Goal: Task Accomplishment & Management: Use online tool/utility

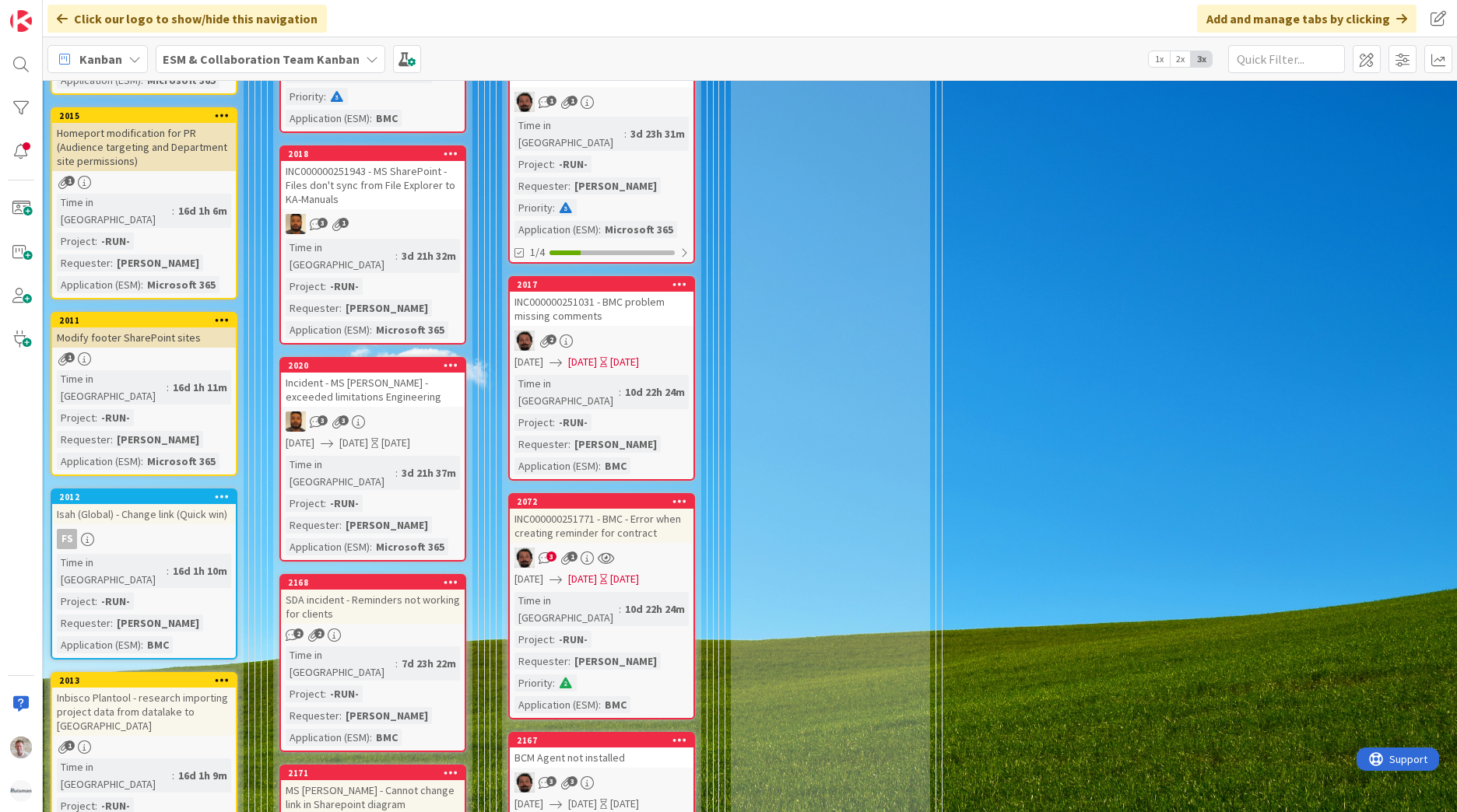
scroll to position [934, 41]
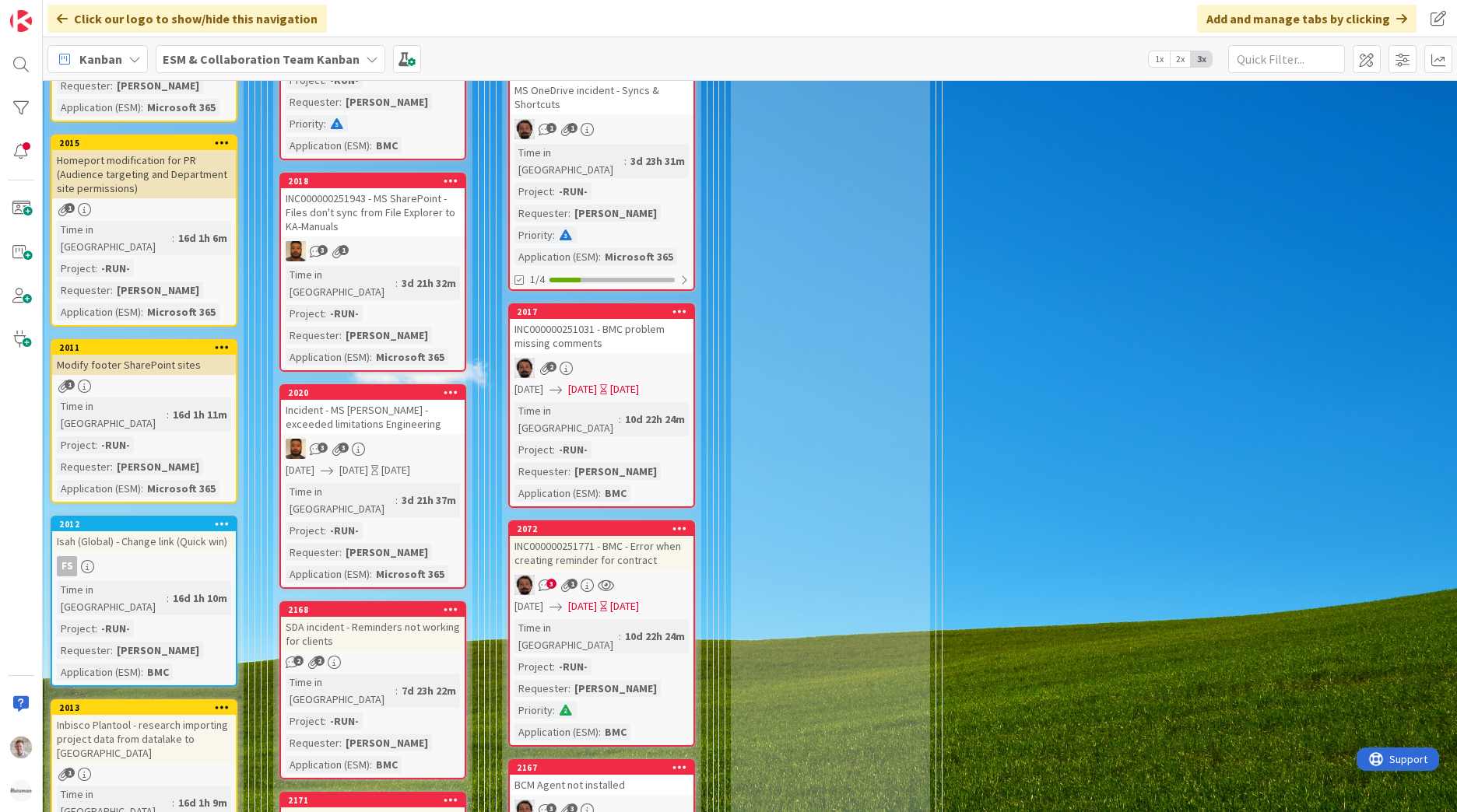
click at [623, 536] on div "INC000000251771 - BMC - Error when creating reminder for contract" at bounding box center [602, 553] width 184 height 34
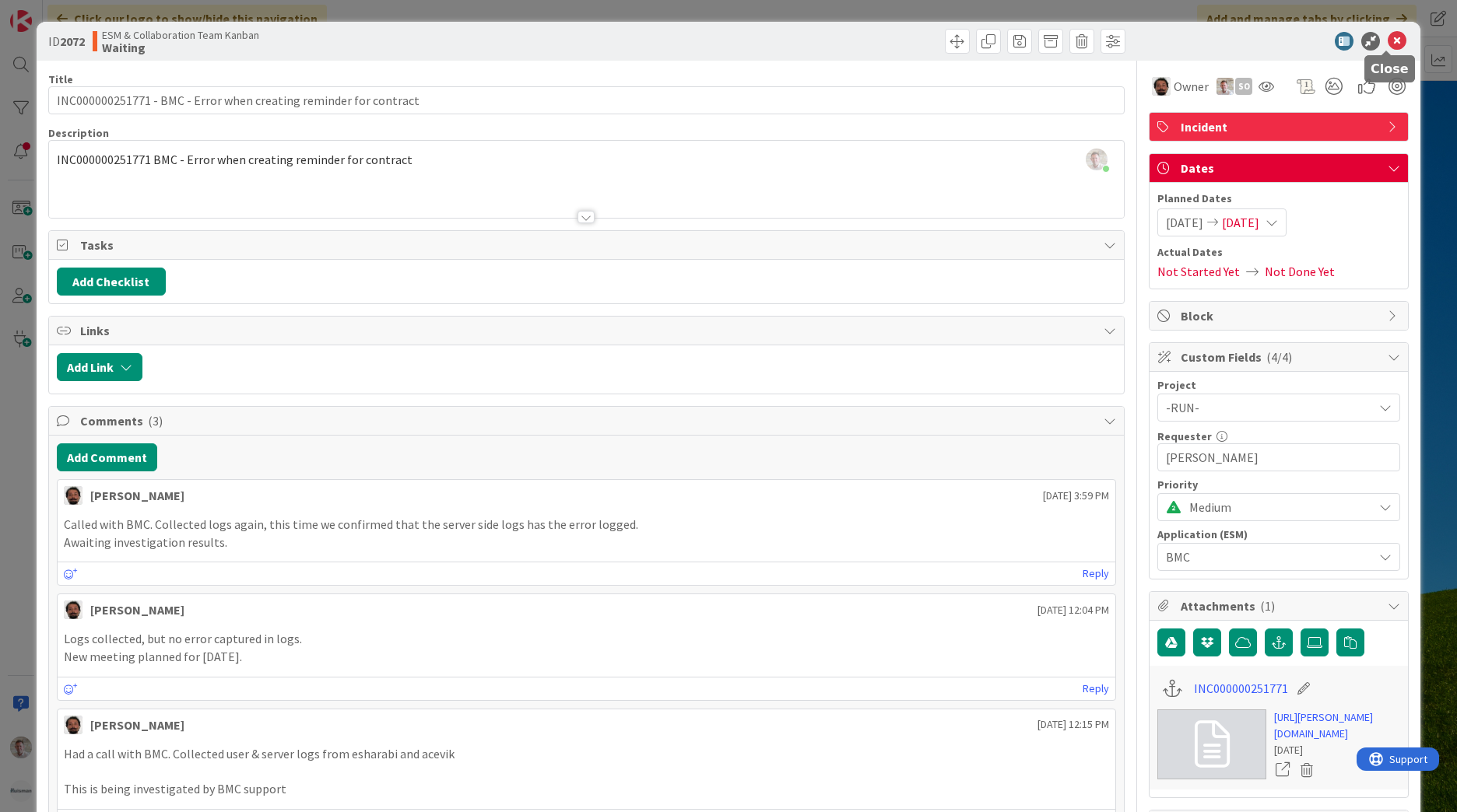
click at [1389, 45] on icon at bounding box center [1397, 41] width 19 height 19
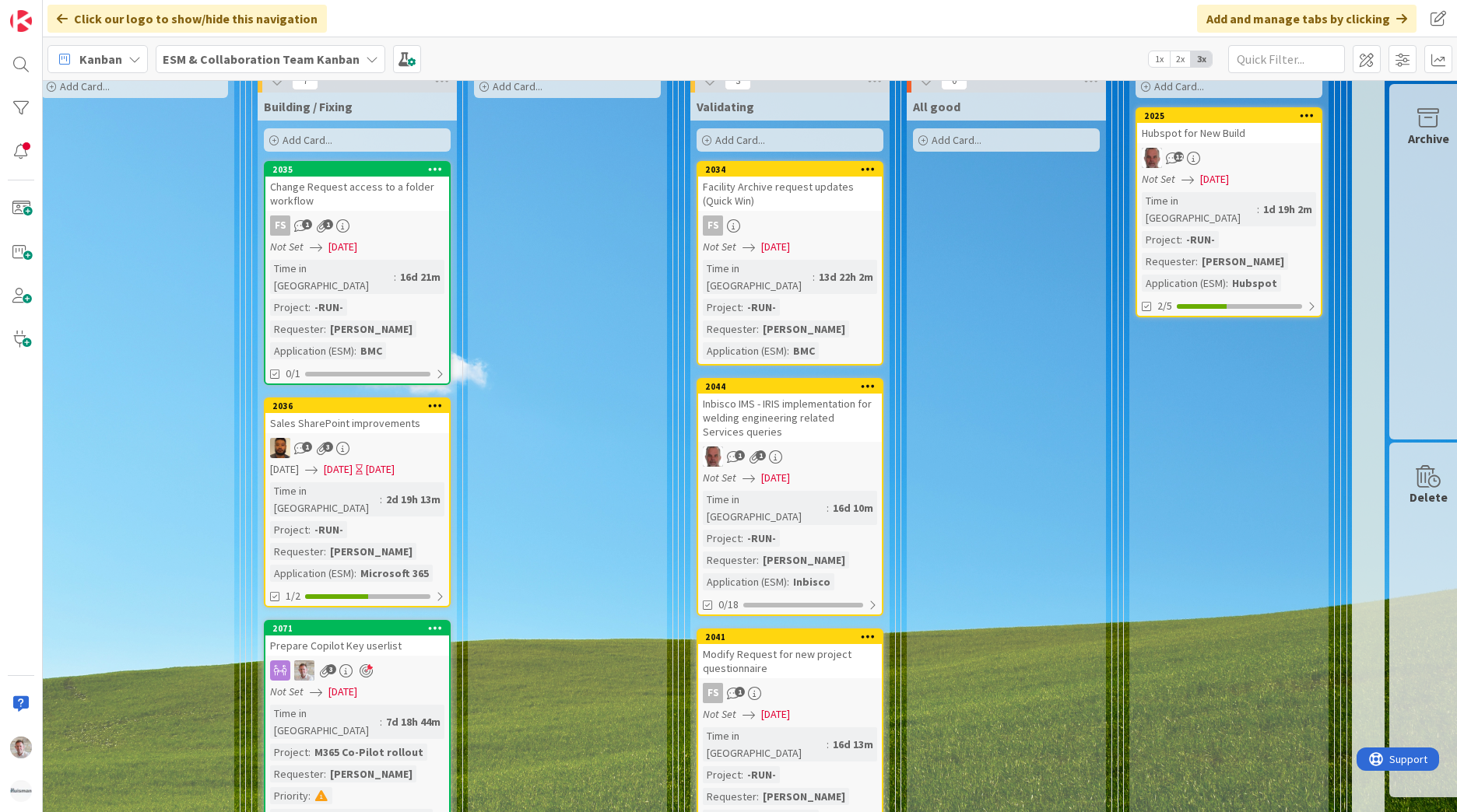
scroll to position [2257, 490]
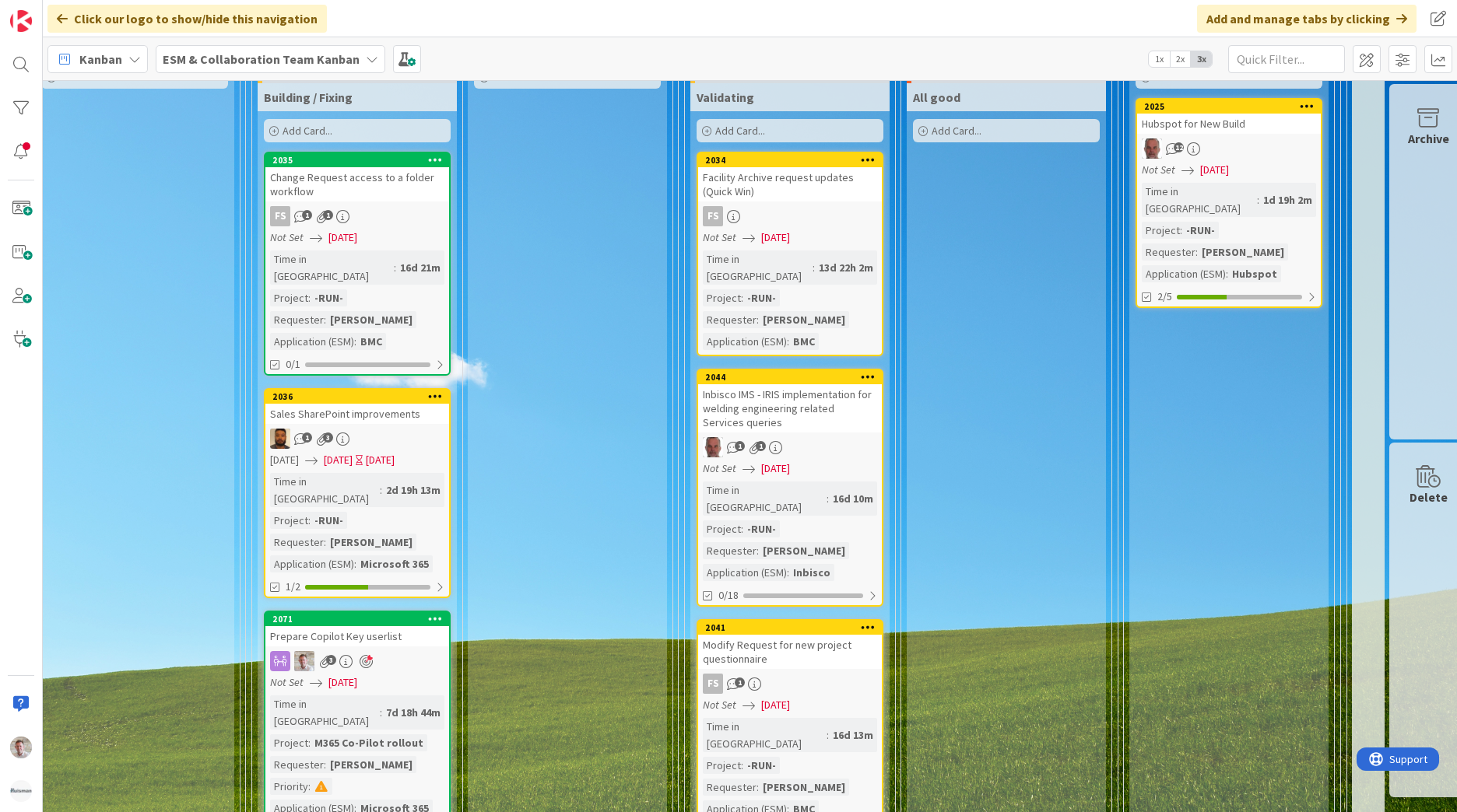
click at [416, 428] on div "1 3" at bounding box center [357, 438] width 184 height 20
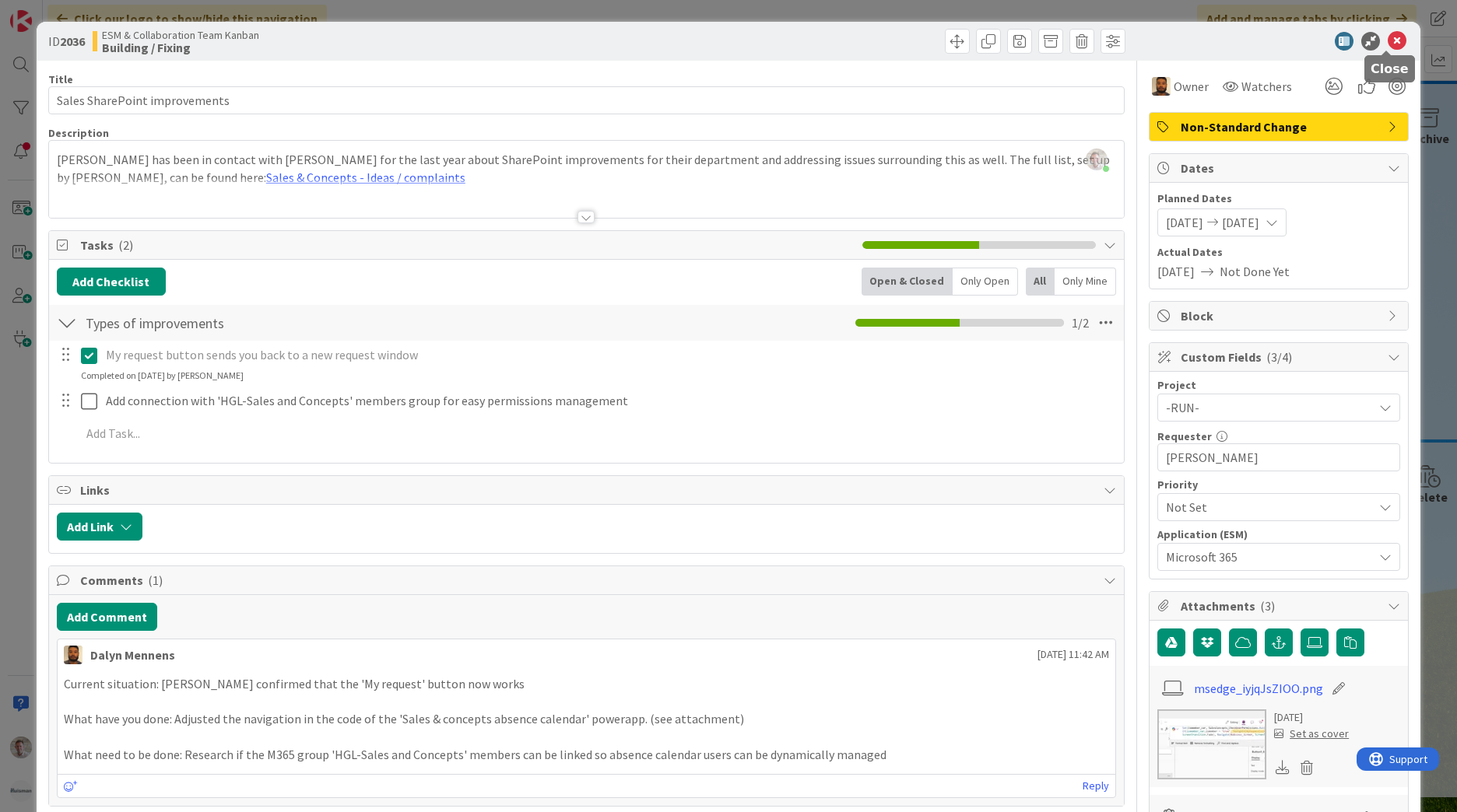
click at [1395, 47] on icon at bounding box center [1397, 41] width 19 height 19
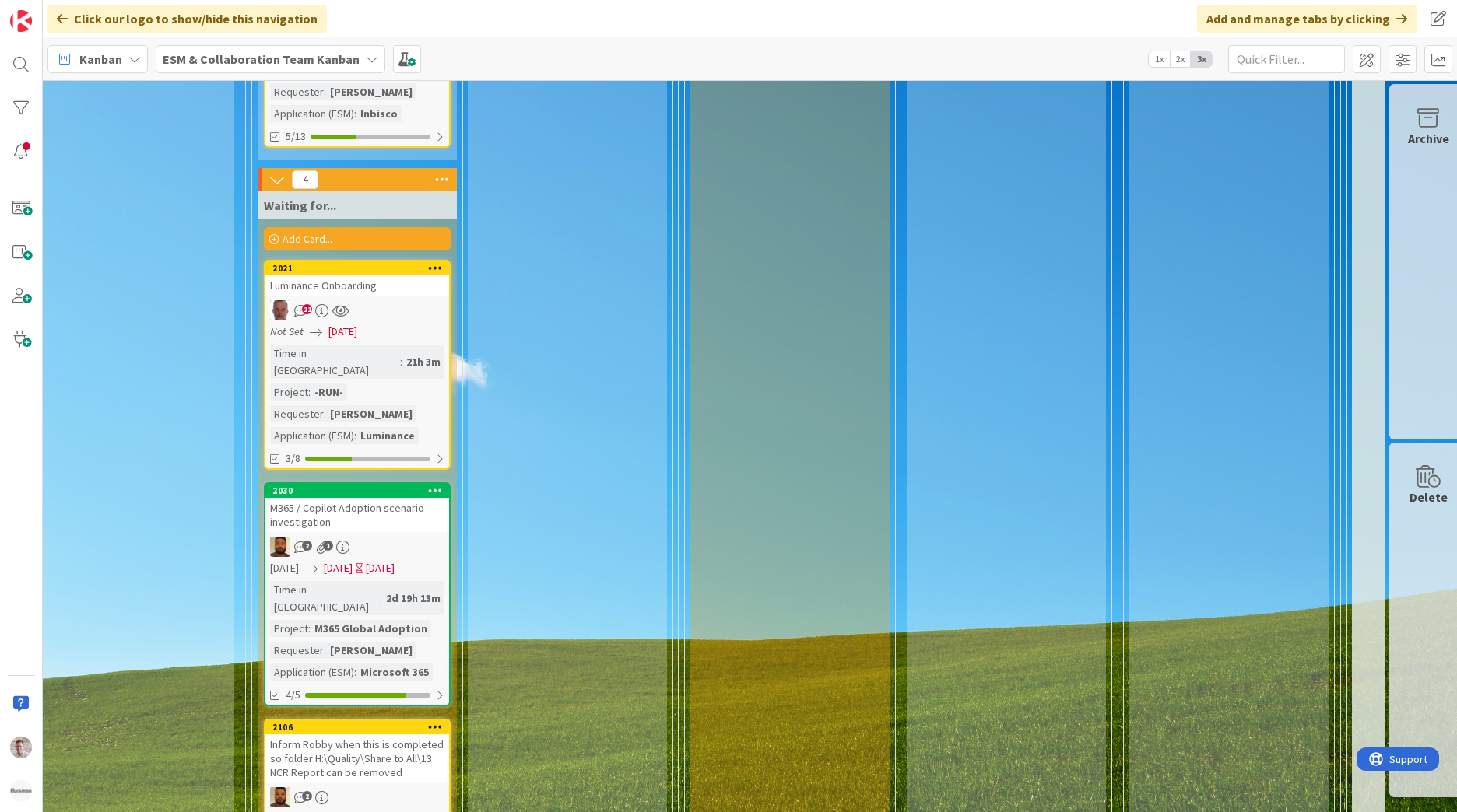
scroll to position [3969, 490]
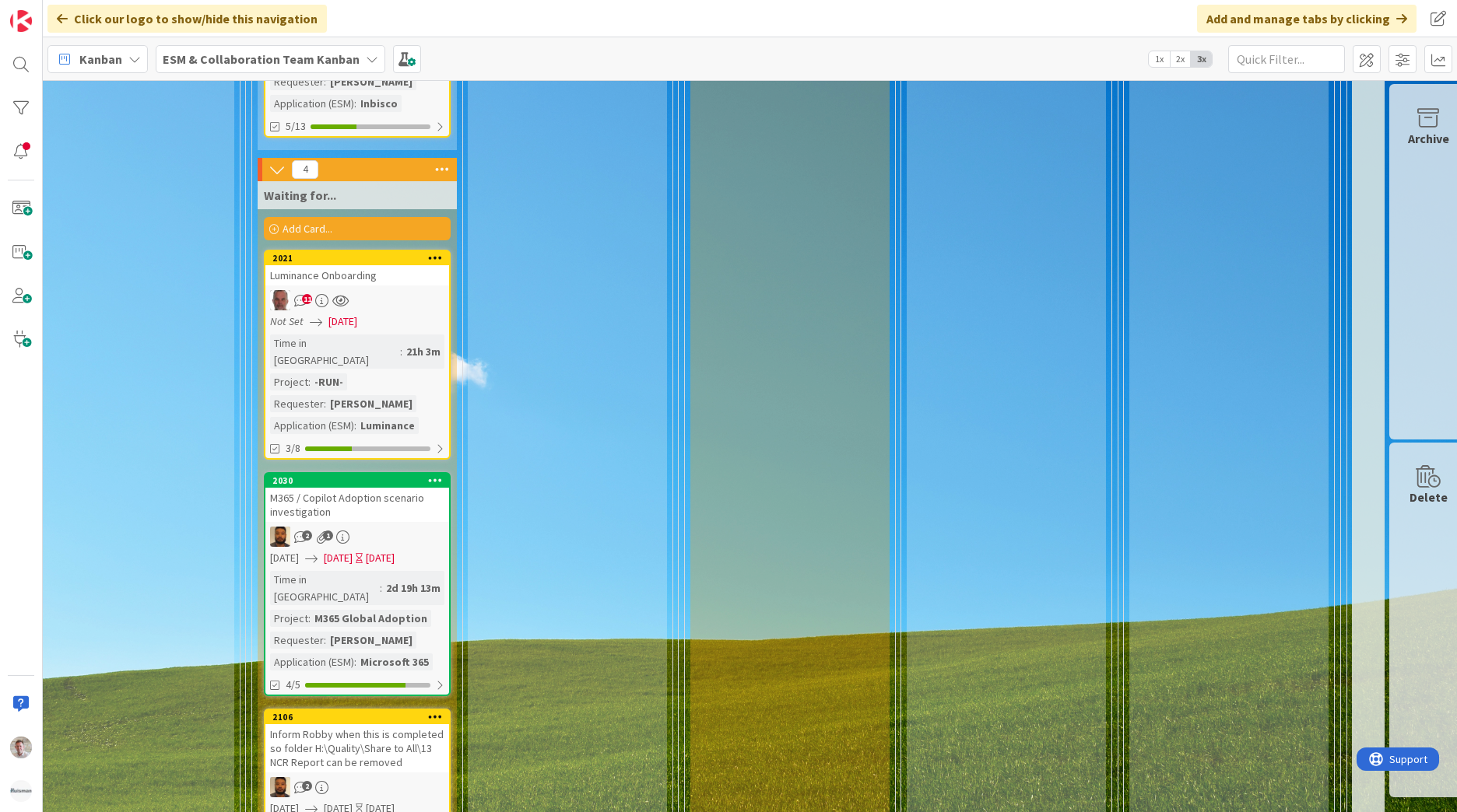
click at [395, 527] on div "2 1" at bounding box center [357, 537] width 184 height 20
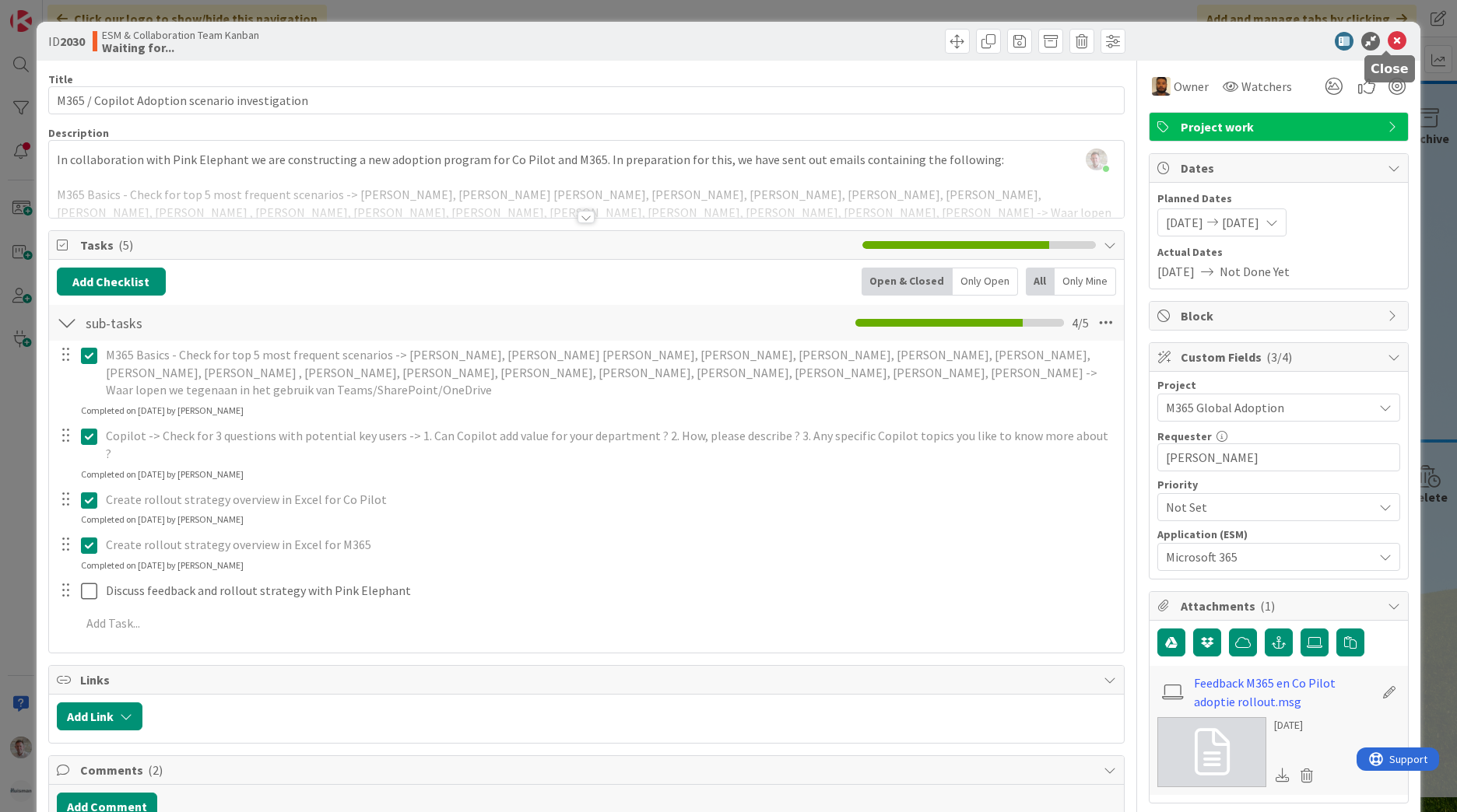
click at [1388, 44] on icon at bounding box center [1397, 41] width 19 height 19
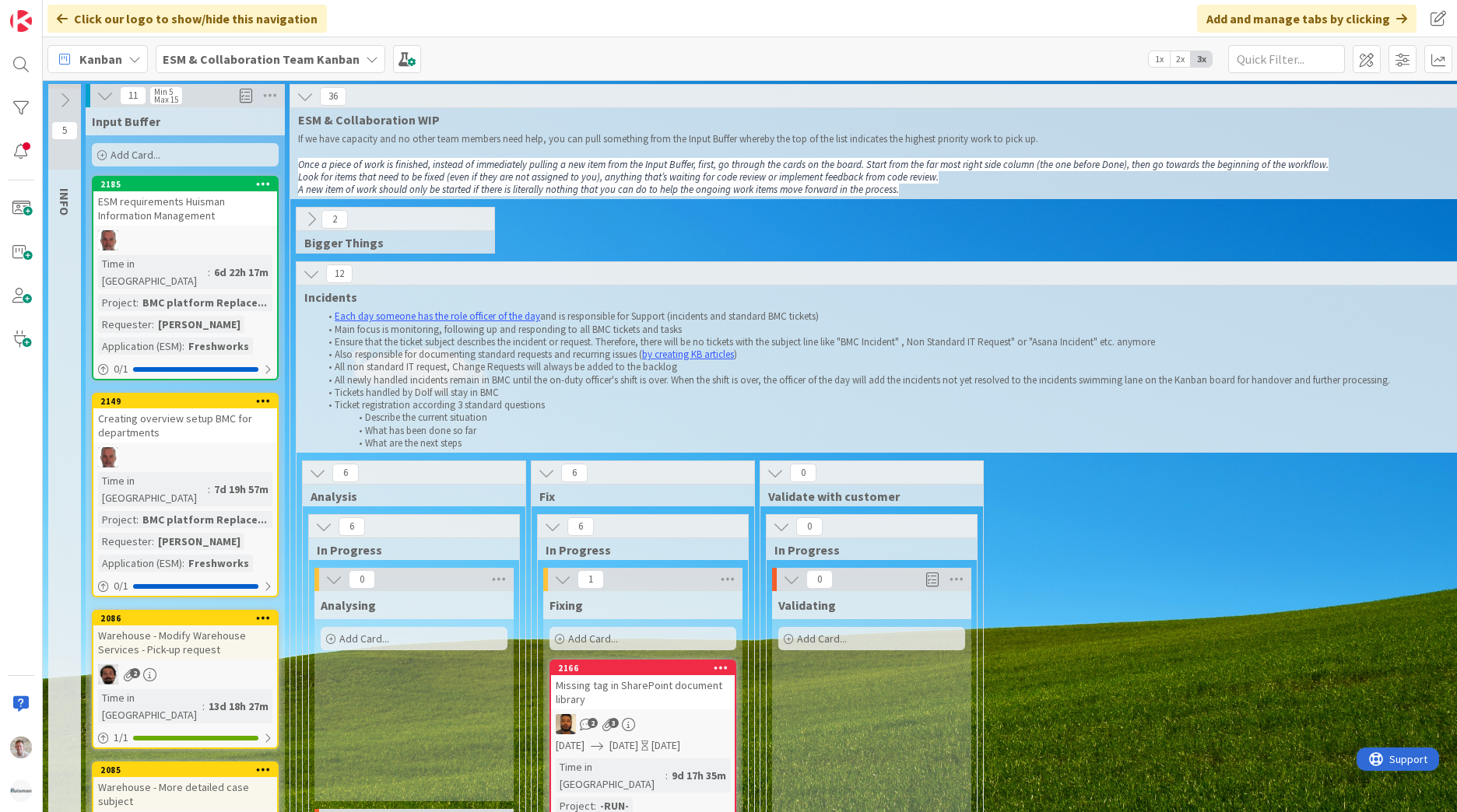
click at [68, 108] on icon at bounding box center [65, 100] width 17 height 17
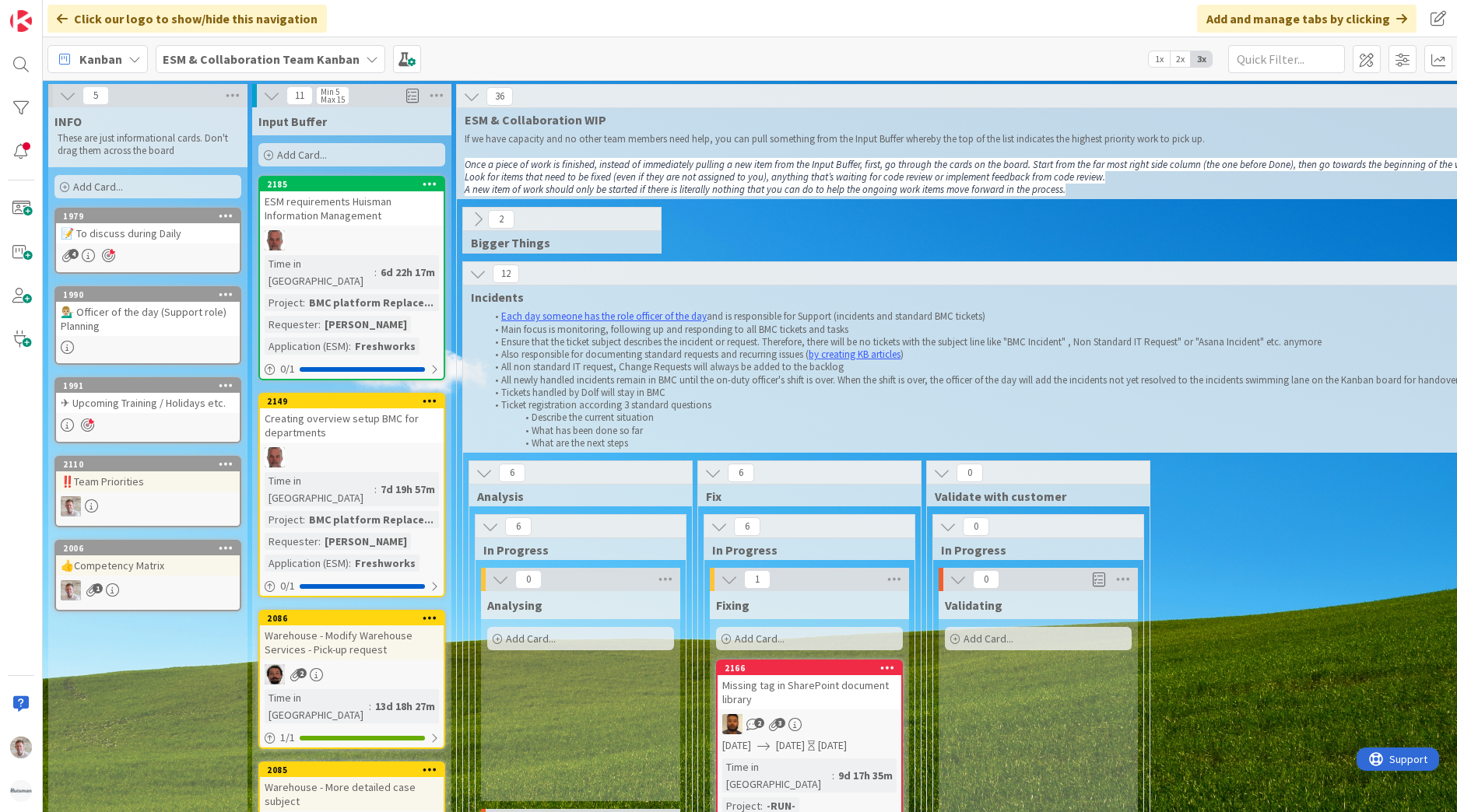
click at [143, 227] on div "📝 To discuss during Daily" at bounding box center [148, 234] width 184 height 20
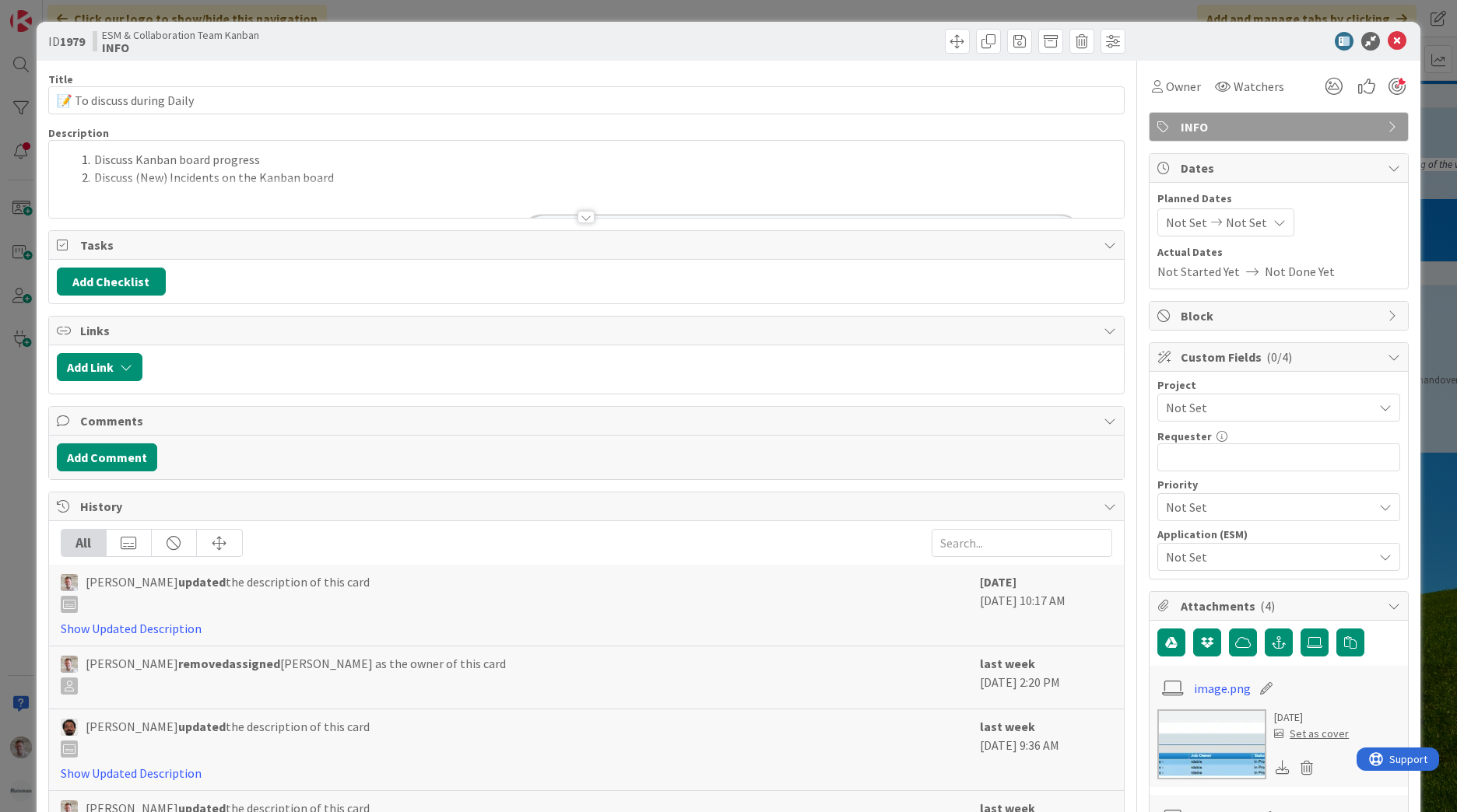
click at [586, 223] on div at bounding box center [586, 217] width 17 height 12
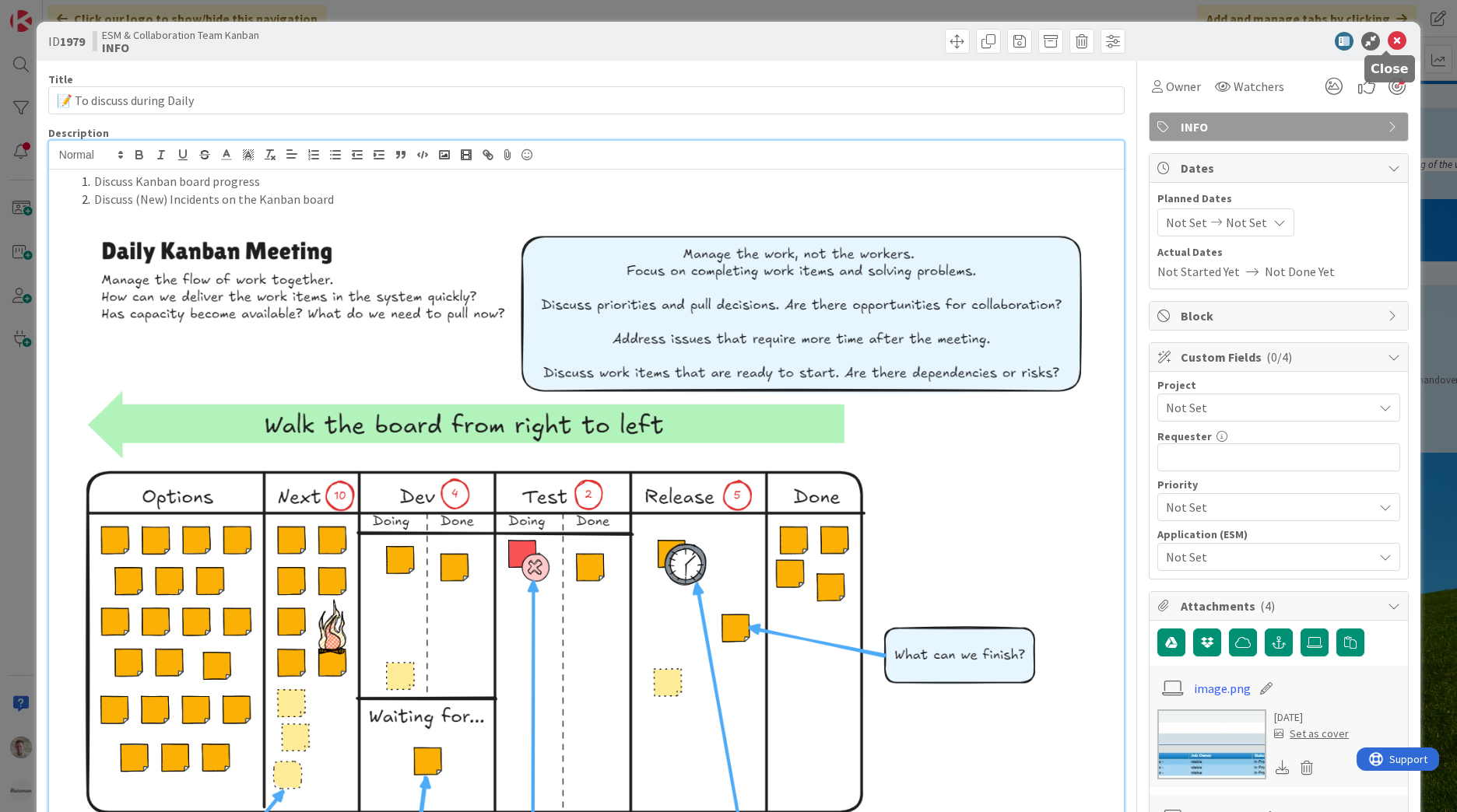
click at [1388, 41] on icon at bounding box center [1397, 41] width 19 height 19
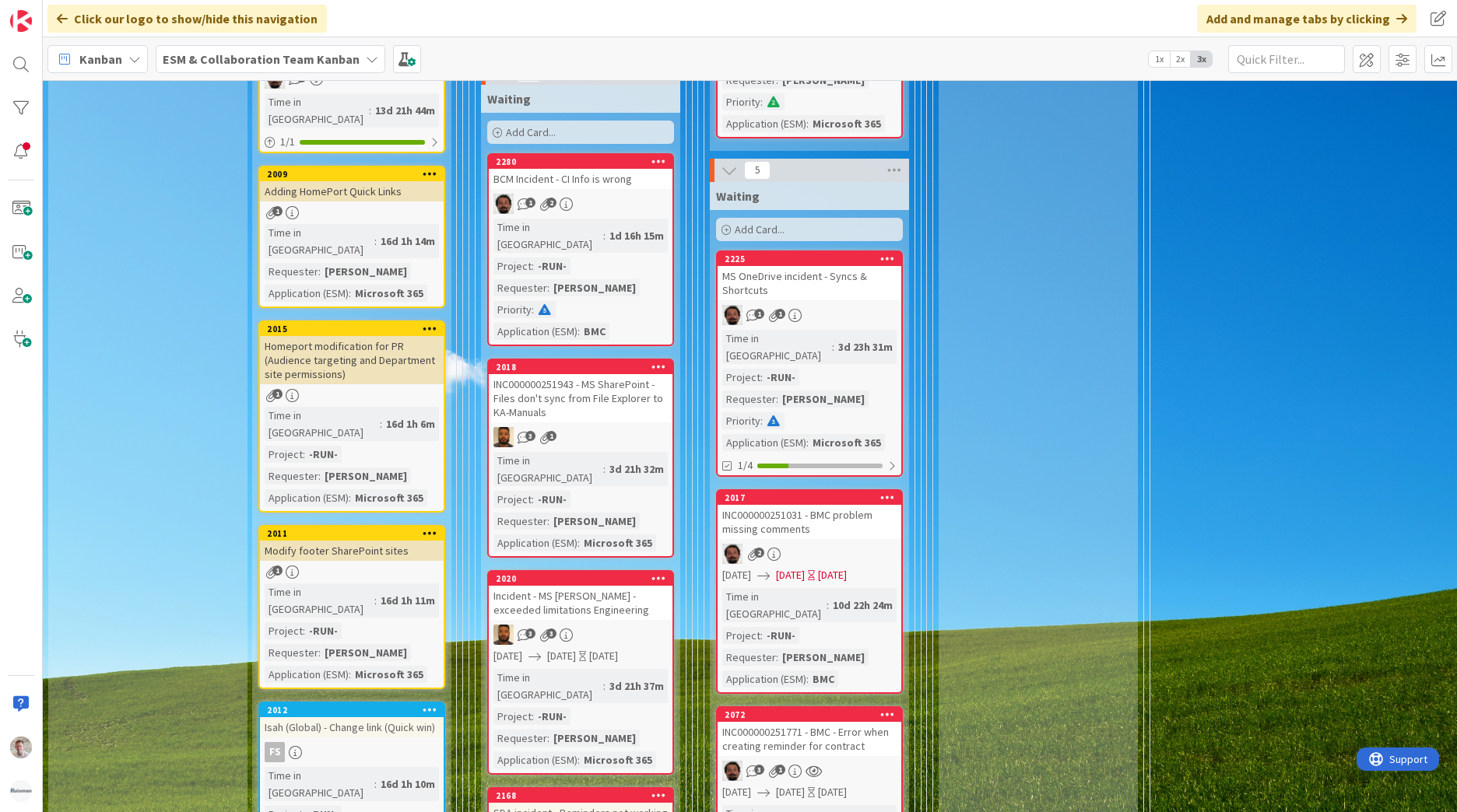
scroll to position [856, 0]
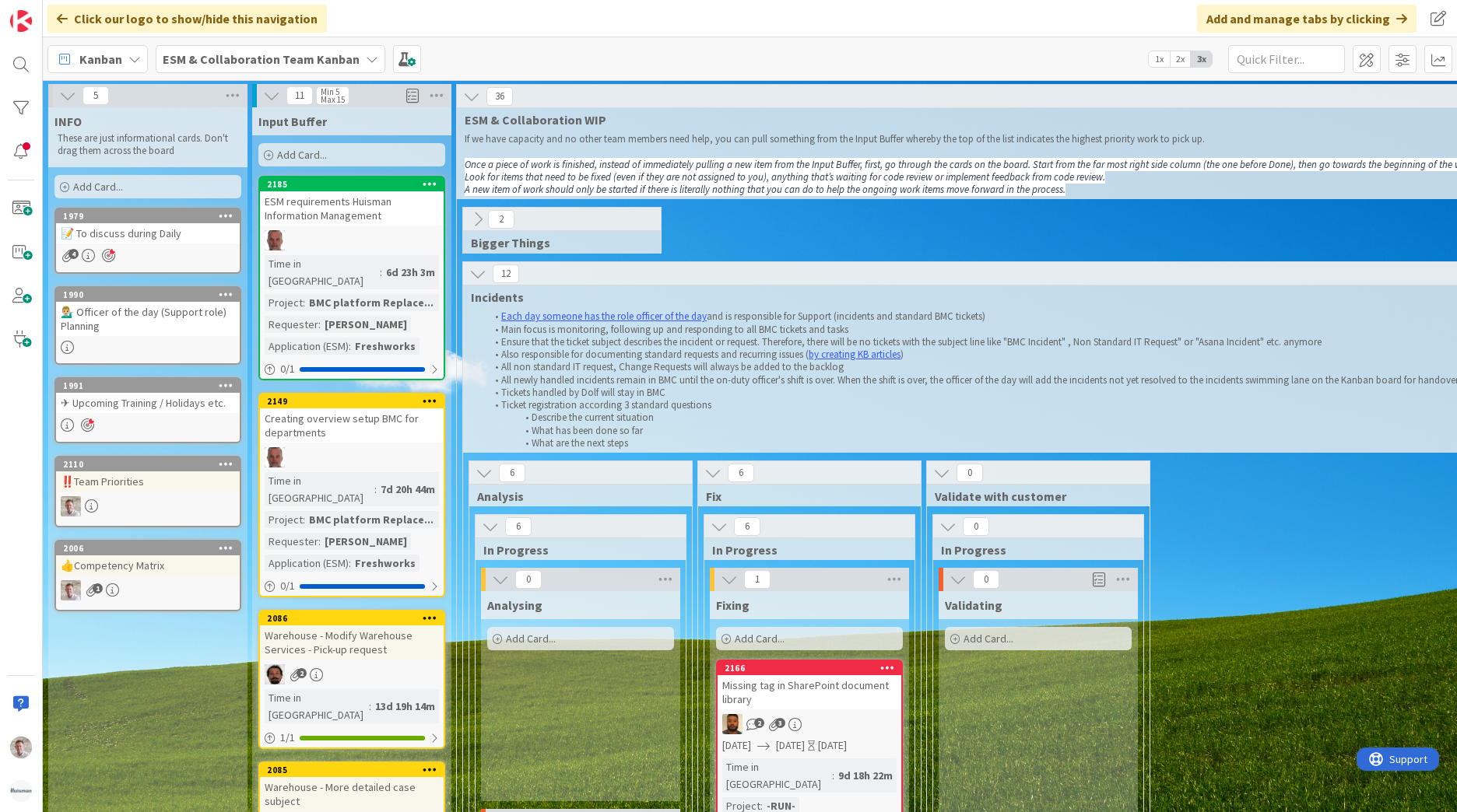
click at [310, 50] on span "ESM & Collaboration Team Kanban" at bounding box center [261, 59] width 197 height 19
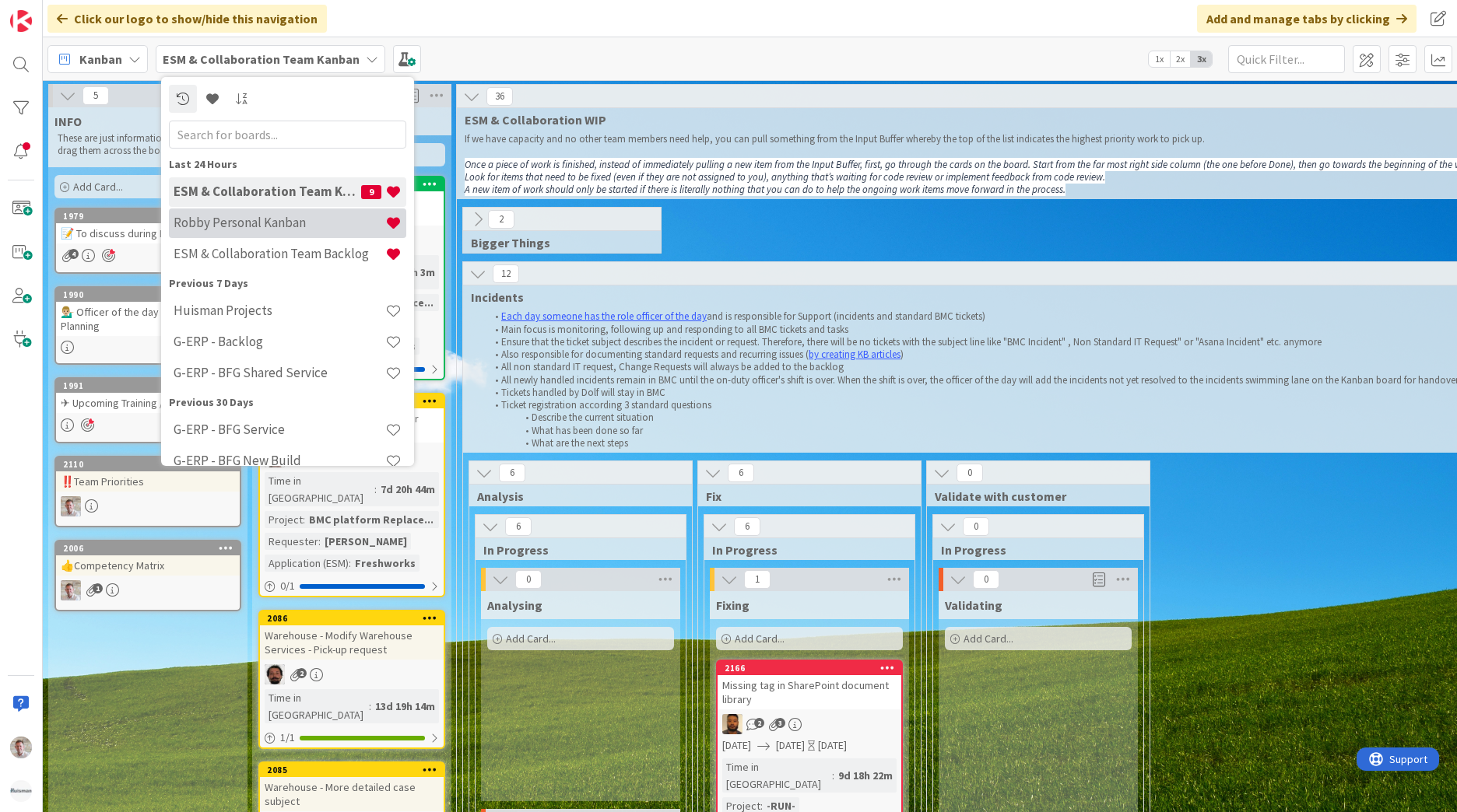
click at [276, 227] on h4 "Robby Personal Kanban" at bounding box center [278, 222] width 211 height 16
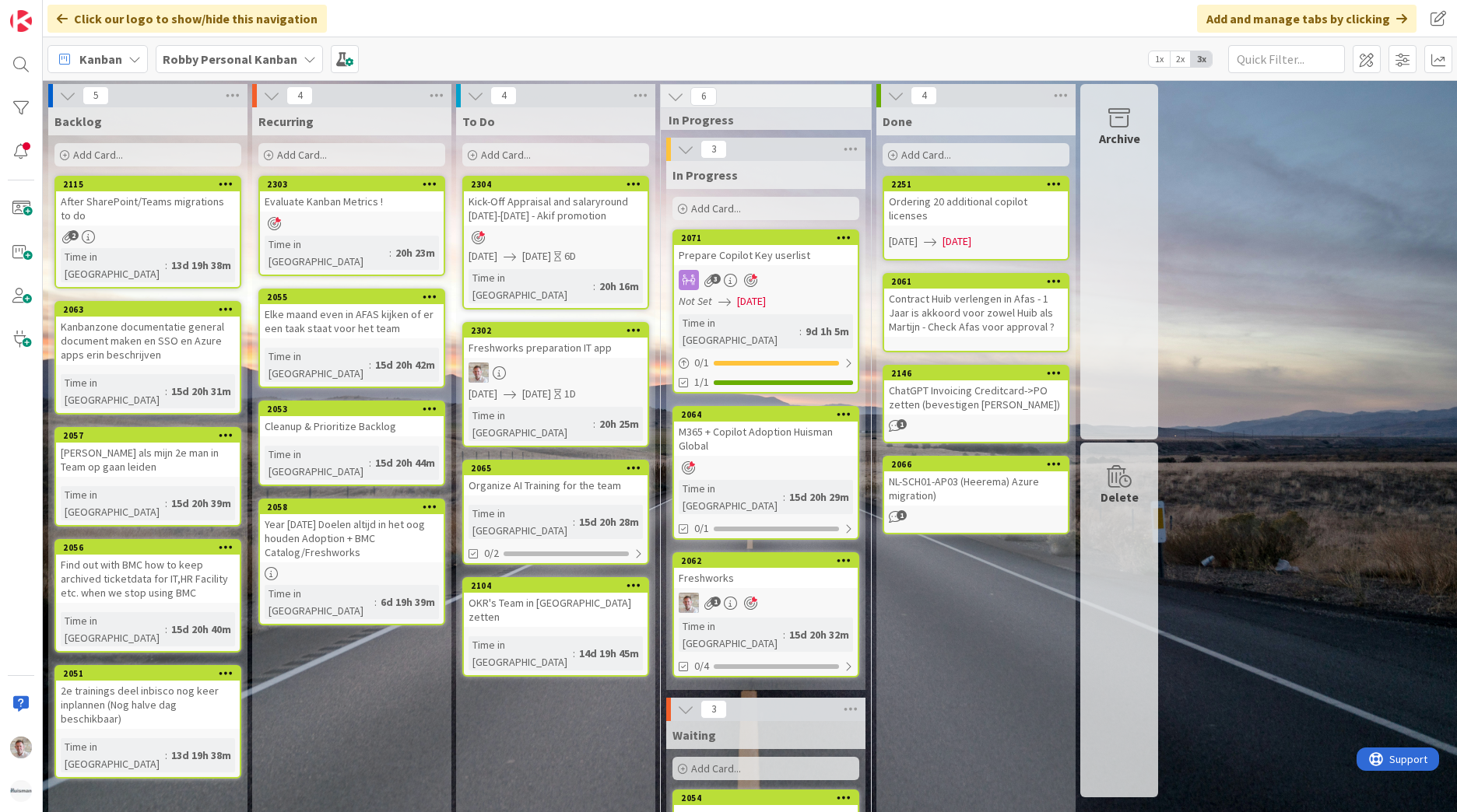
click at [311, 156] on span "Add Card..." at bounding box center [302, 154] width 50 height 14
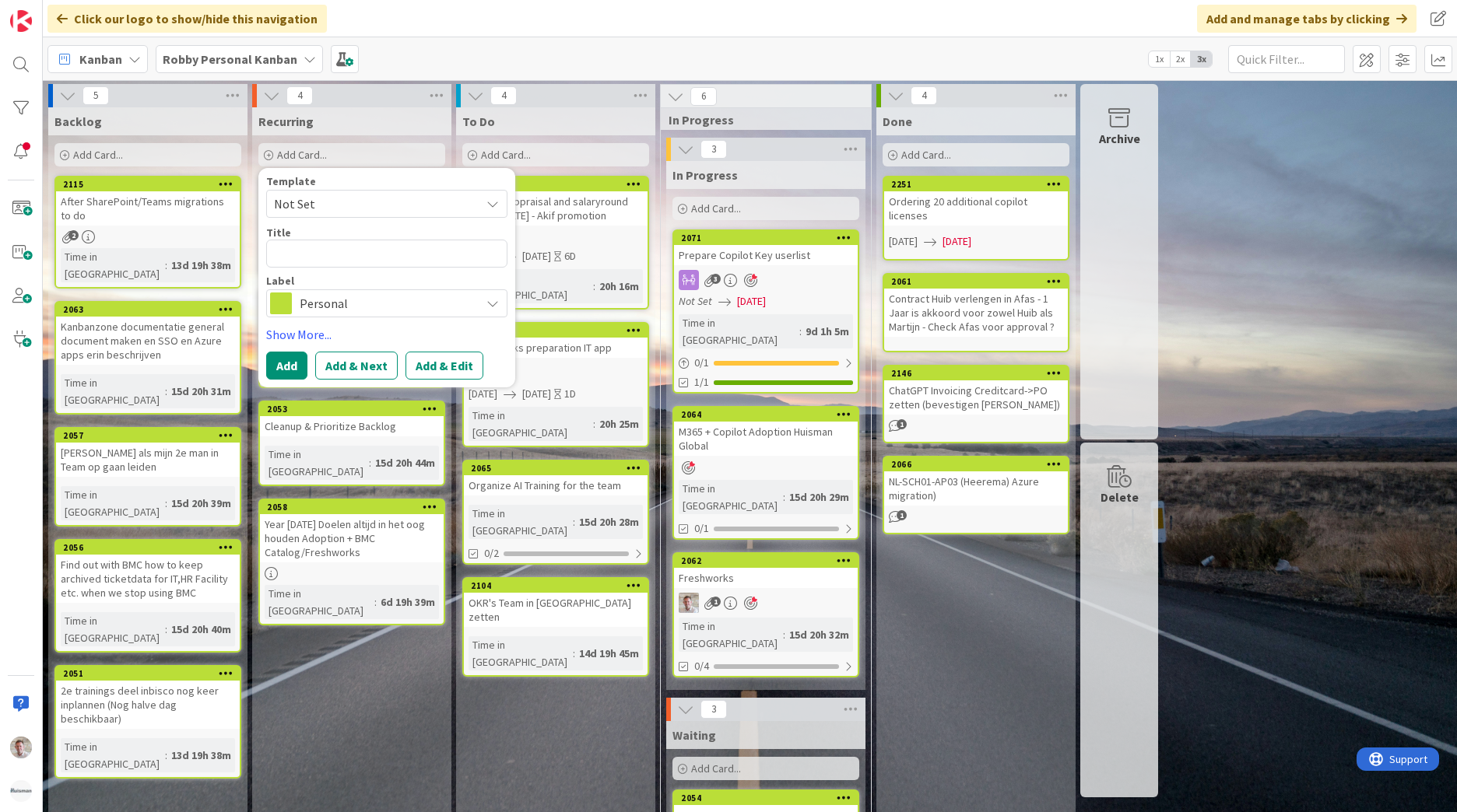
drag, startPoint x: 350, startPoint y: 655, endPoint x: 329, endPoint y: 488, distance: 168.3
click at [350, 652] on div "Recurring Add Card... Template Not Set Title 0 / 128 Label Personal Show More..…" at bounding box center [351, 674] width 199 height 1134
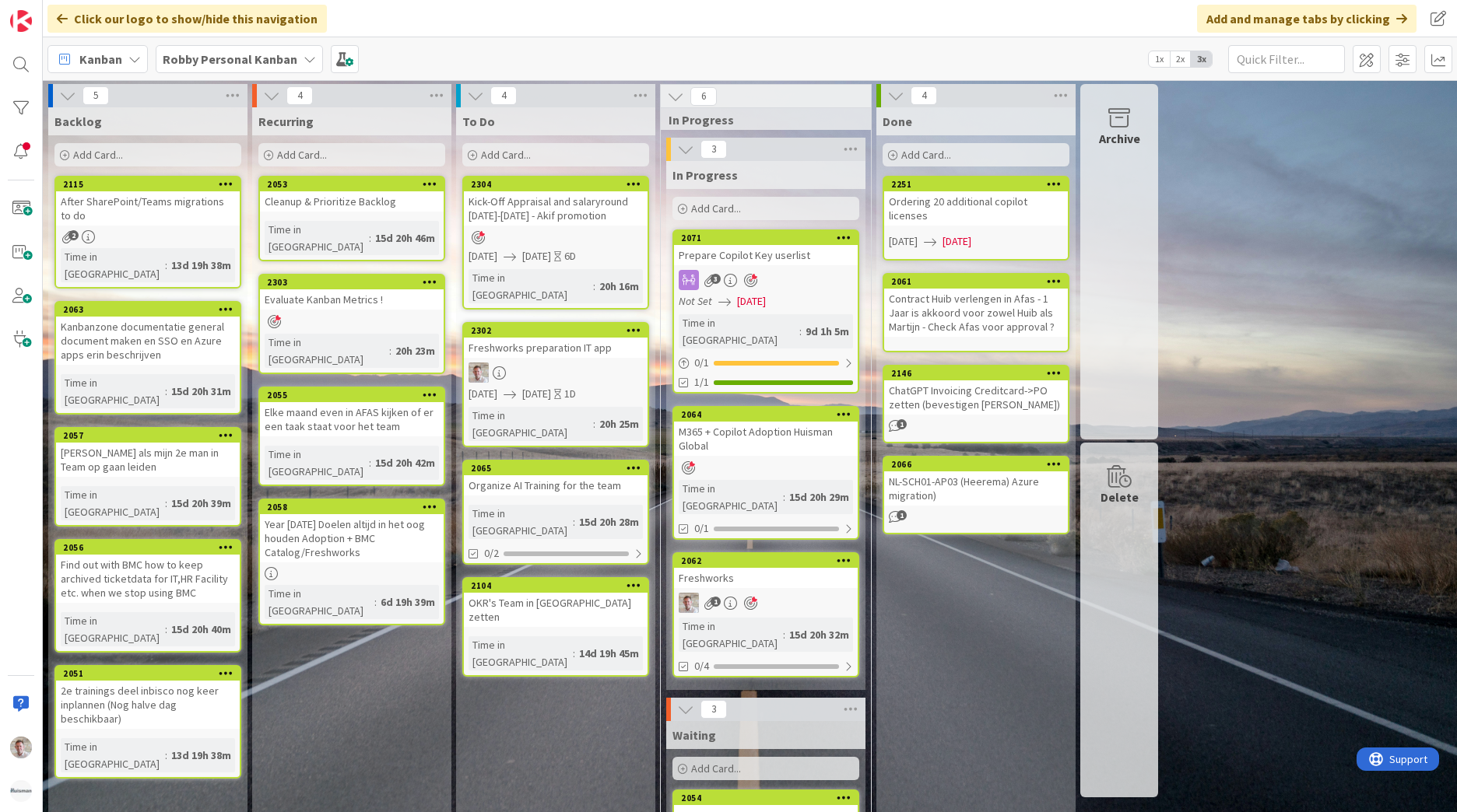
click at [315, 204] on div "Cleanup & Prioritize Backlog" at bounding box center [352, 201] width 184 height 20
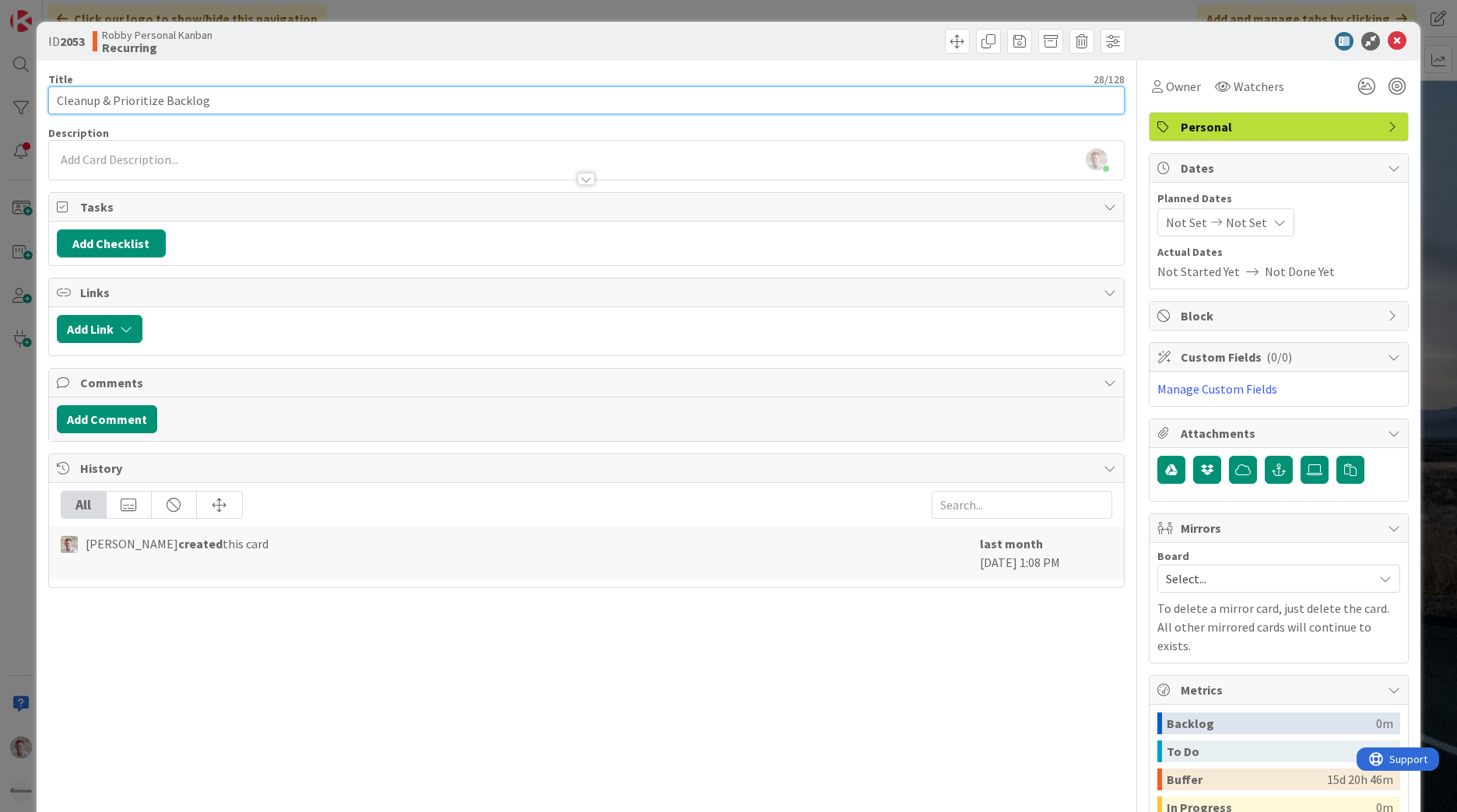
click at [227, 93] on input "Cleanup & Prioritize Backlog" at bounding box center [586, 100] width 1077 height 28
drag, startPoint x: 237, startPoint y: 103, endPoint x: -3, endPoint y: 82, distance: 240.9
click at [0, 82] on html "Click our logo to show/hide this navigation Add and manage tabs by clicking Kan…" at bounding box center [728, 406] width 1457 height 812
paste input "Backlog eigenaarschap nemen als productowner en keuzes maken voordat iets naar …"
drag, startPoint x: 403, startPoint y: 102, endPoint x: 889, endPoint y: 104, distance: 486.0
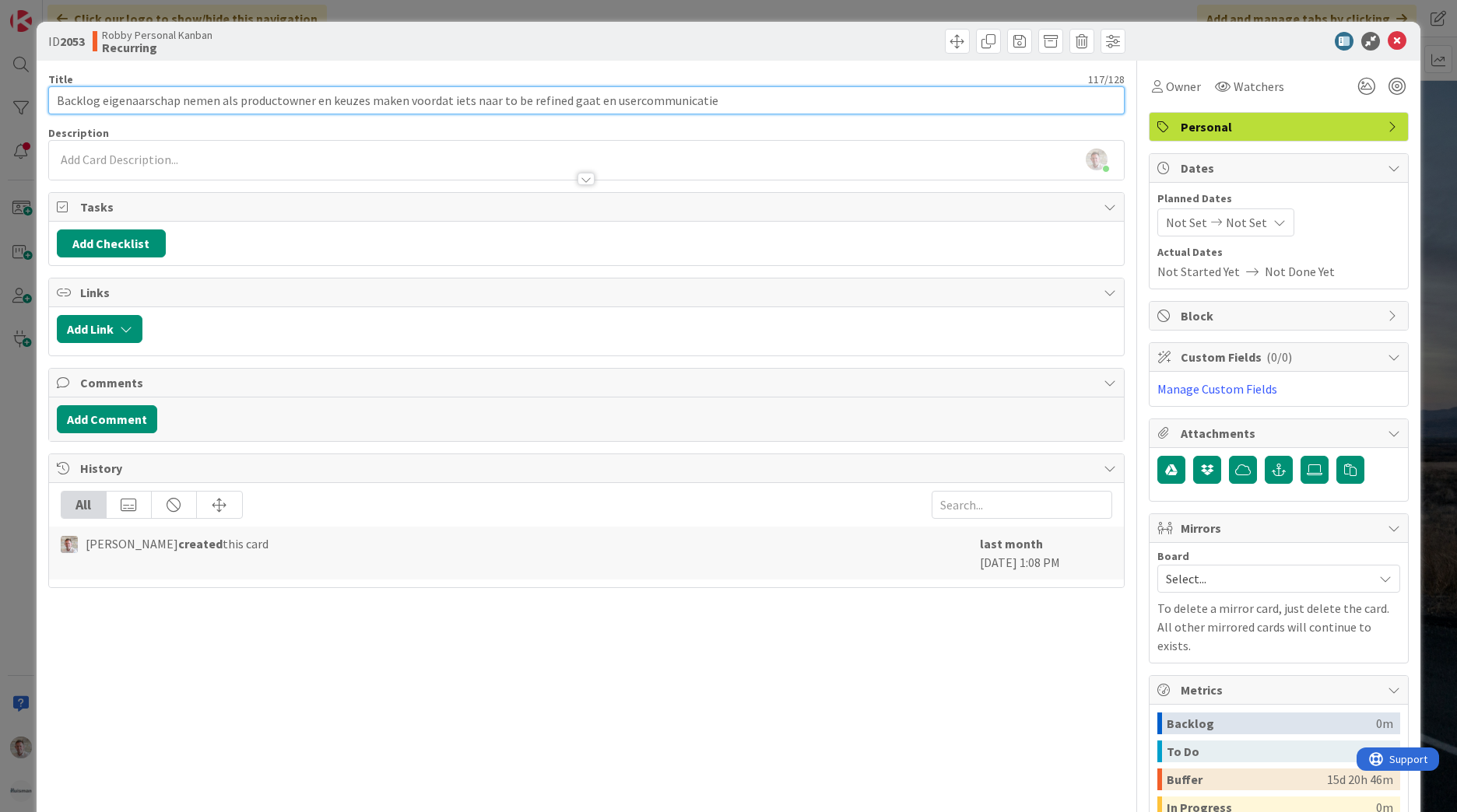
click at [889, 104] on input "Backlog eigenaarschap nemen als productowner en keuzes maken voordat iets naar …" at bounding box center [586, 100] width 1077 height 28
click at [400, 101] on input "Backlog eigenaarschap nemen als productowner en keuzes maken - Workintake" at bounding box center [586, 100] width 1077 height 28
click at [691, 109] on input "Backlog eigenaarschap nemen als productowner en keuzes maken + Usercommunicatie…" at bounding box center [586, 100] width 1077 height 28
type input "Backlog eigenaarschap nemen als productowner en keuzes maken + Usercommunicatie…"
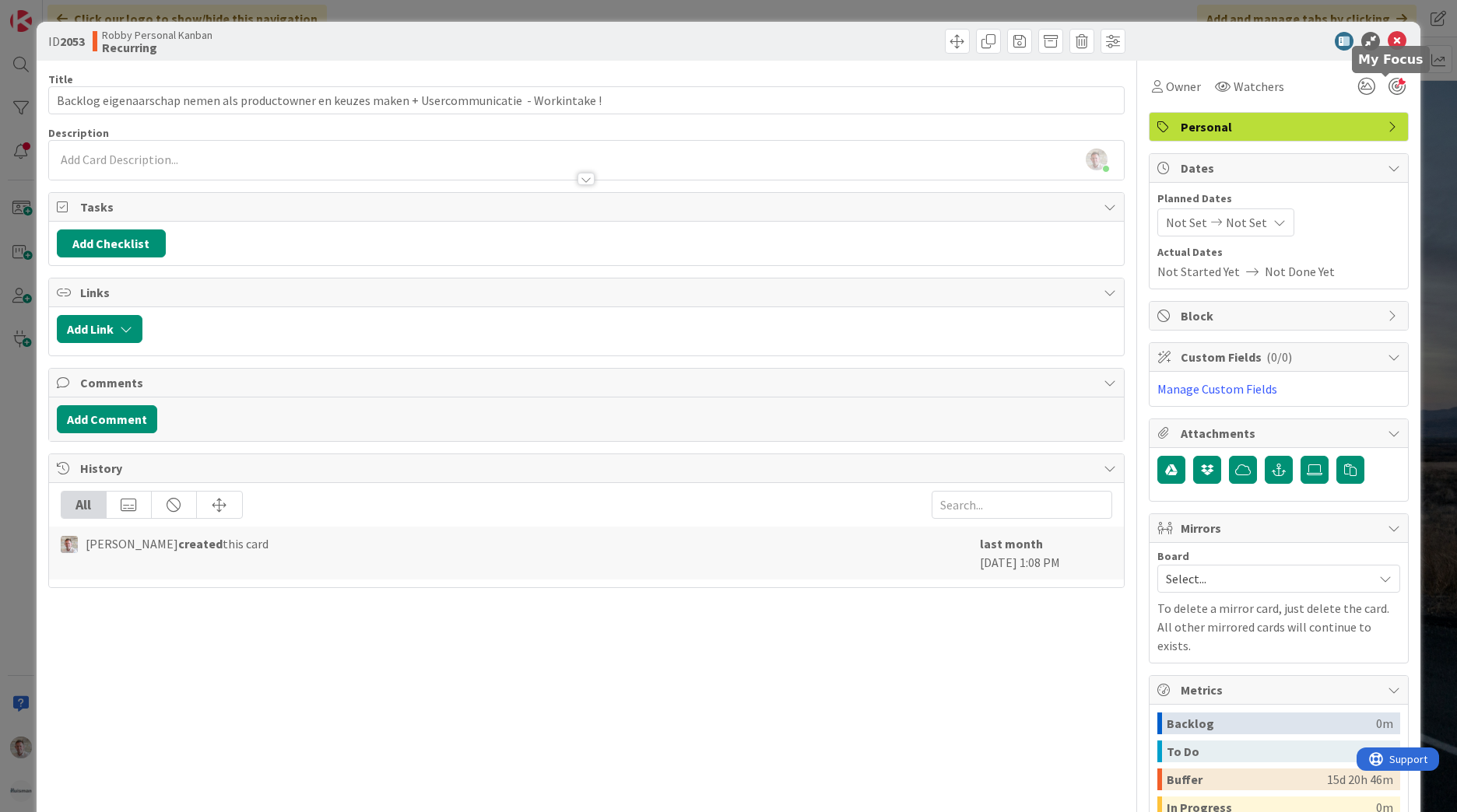
click at [1394, 83] on div at bounding box center [1396, 86] width 17 height 17
click at [1206, 271] on span "Not Started Yet" at bounding box center [1199, 271] width 83 height 19
click at [1208, 213] on div "Not Set Not Set" at bounding box center [1226, 223] width 137 height 28
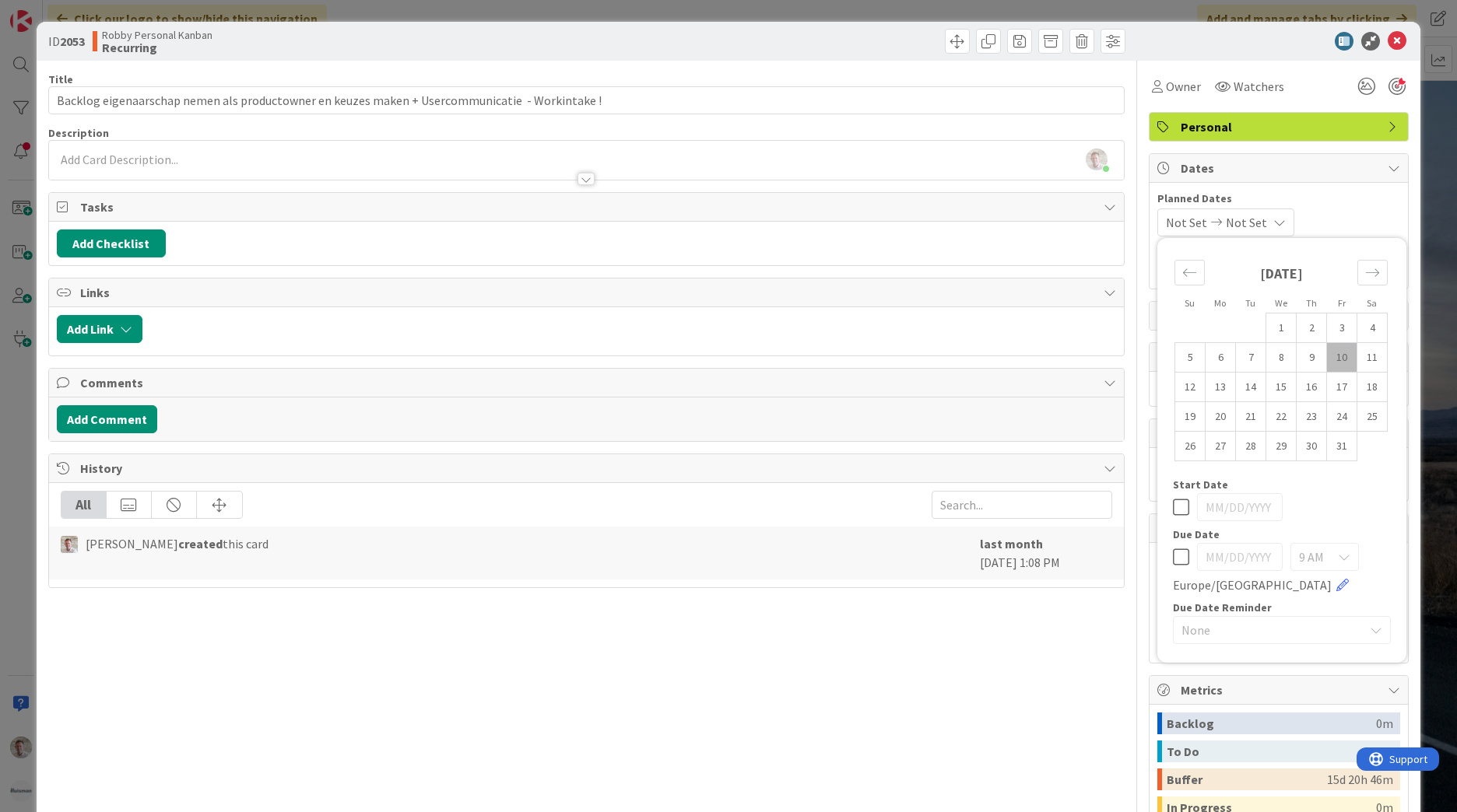
click at [1173, 562] on icon at bounding box center [1181, 557] width 17 height 19
type input "[DATE]"
click at [1242, 393] on td "14" at bounding box center [1251, 388] width 31 height 30
type input "[DATE]"
click at [1241, 385] on td "14" at bounding box center [1251, 388] width 31 height 30
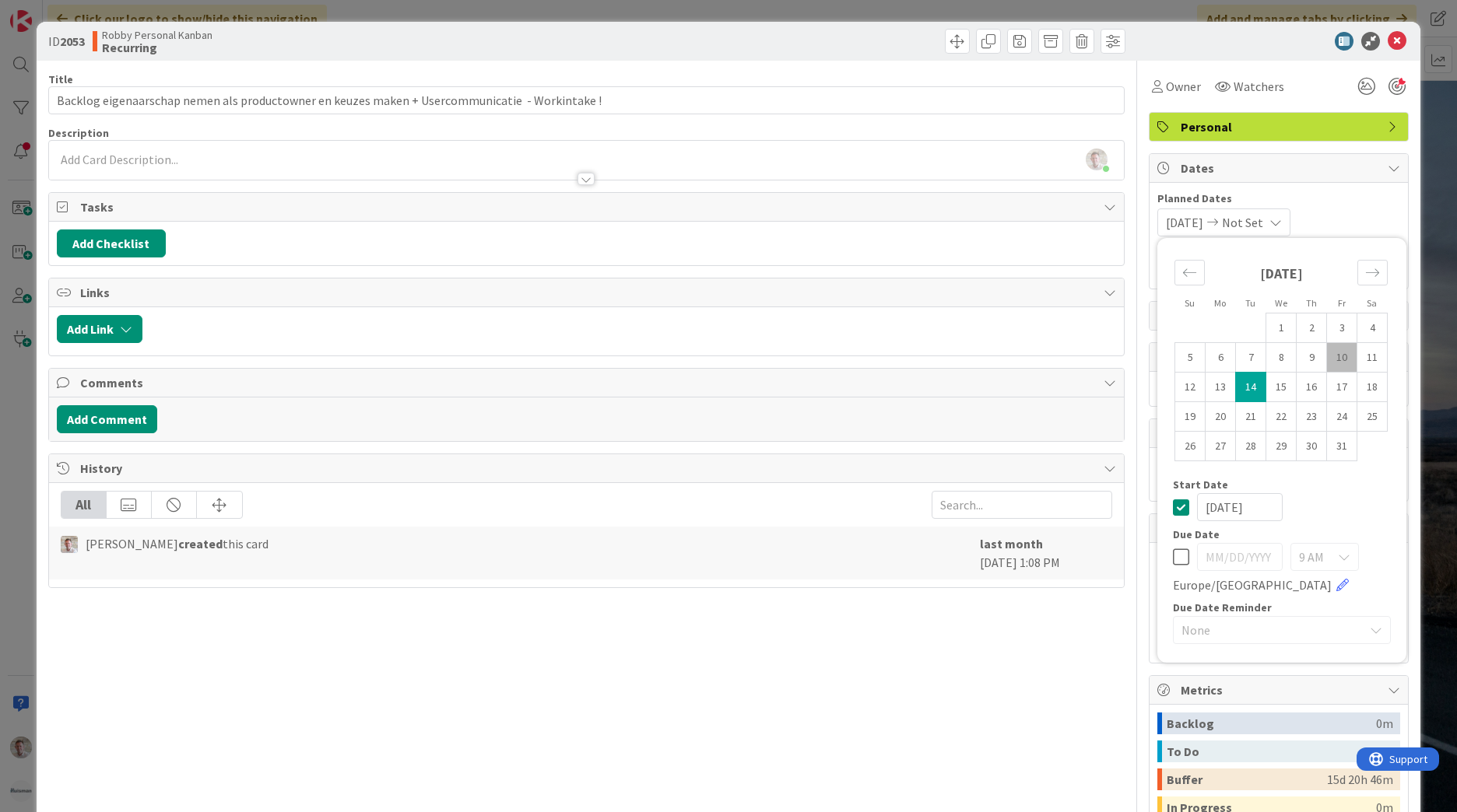
type input "[DATE]"
click at [1241, 385] on td "14" at bounding box center [1251, 388] width 31 height 30
click at [1388, 36] on icon at bounding box center [1397, 41] width 19 height 19
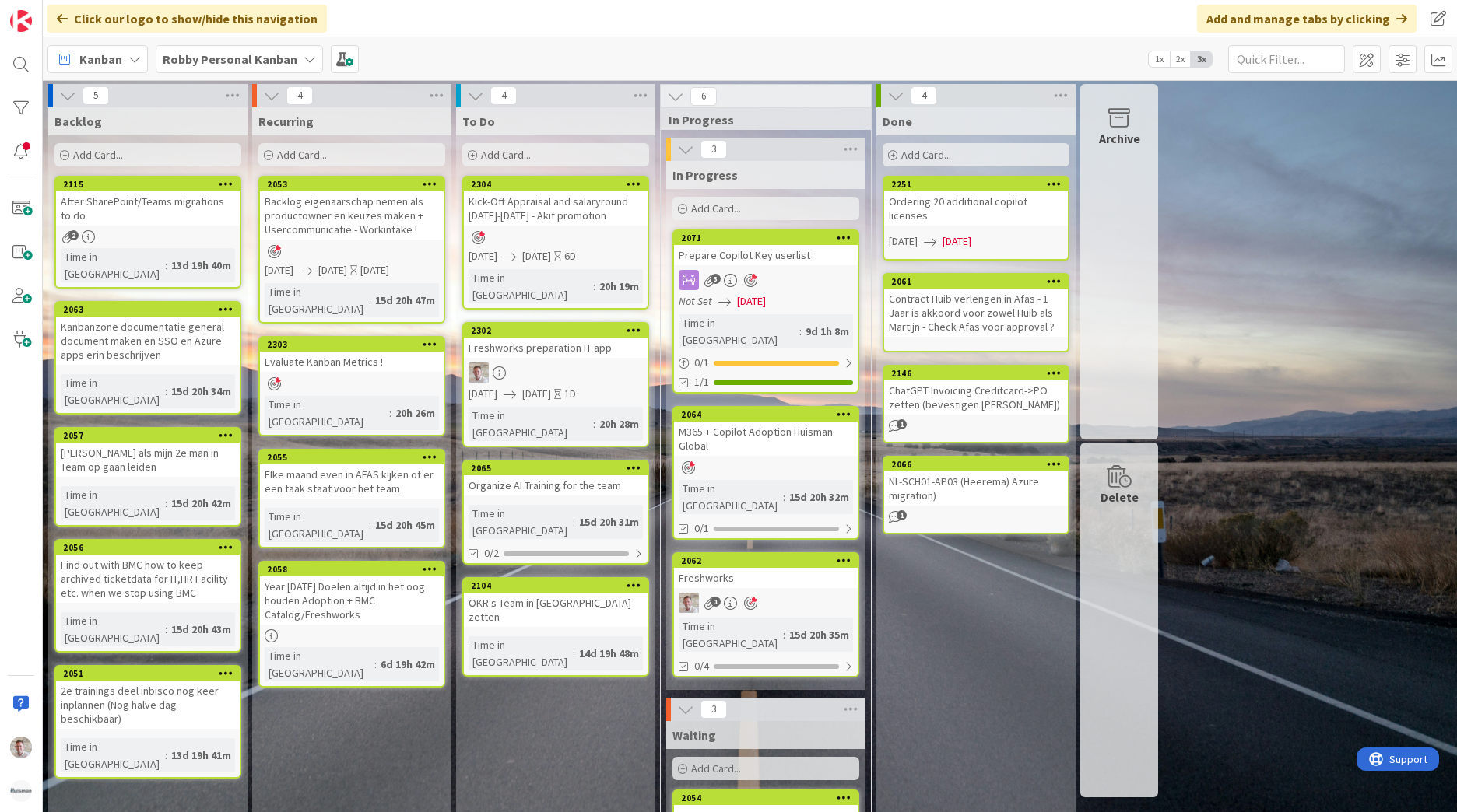
click at [509, 155] on span "Add Card..." at bounding box center [506, 154] width 50 height 14
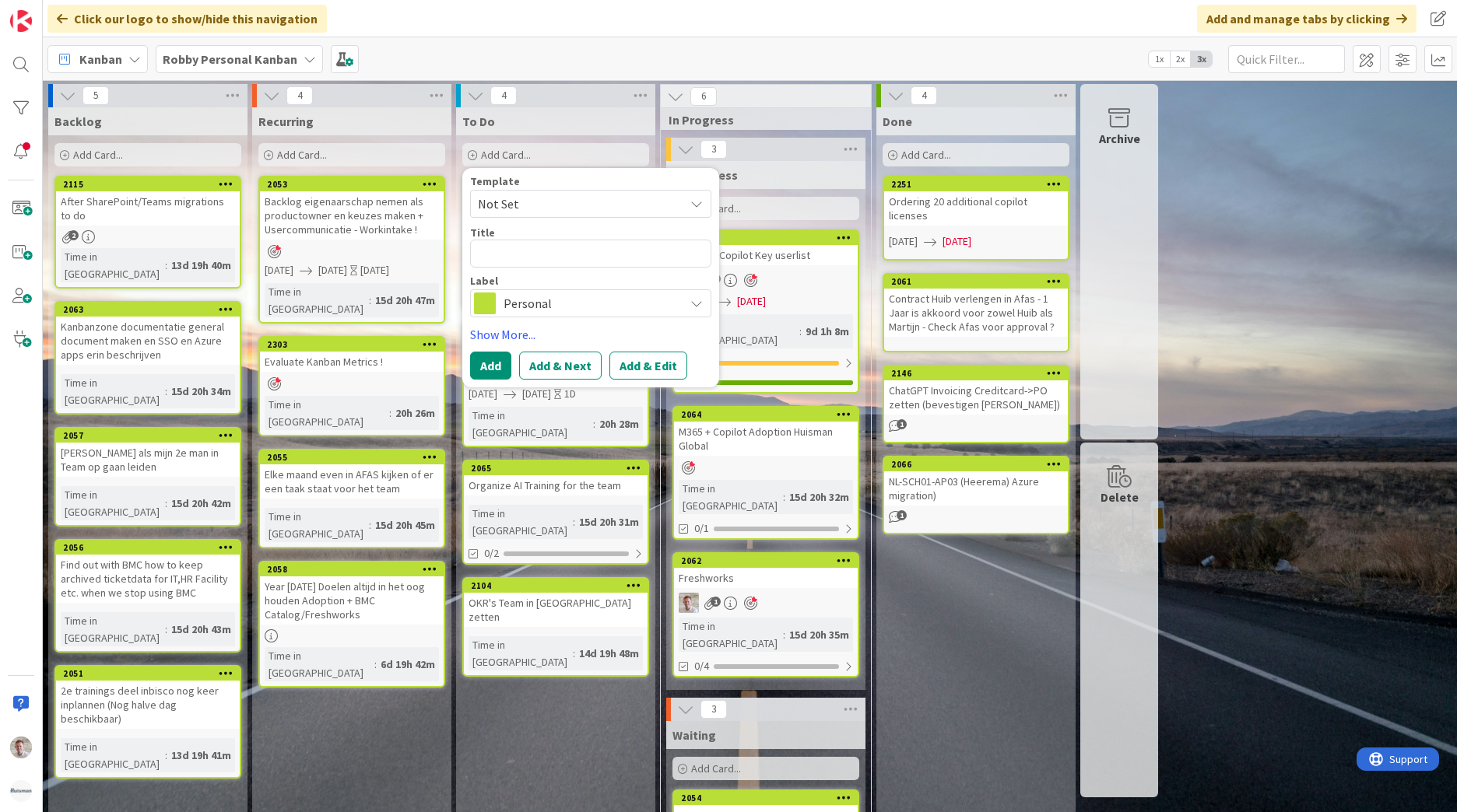
type textarea "x"
type textarea "Storytelling Team dmv Kanban Metrics en welke keuzes er zijn uitleggen en mijn …"
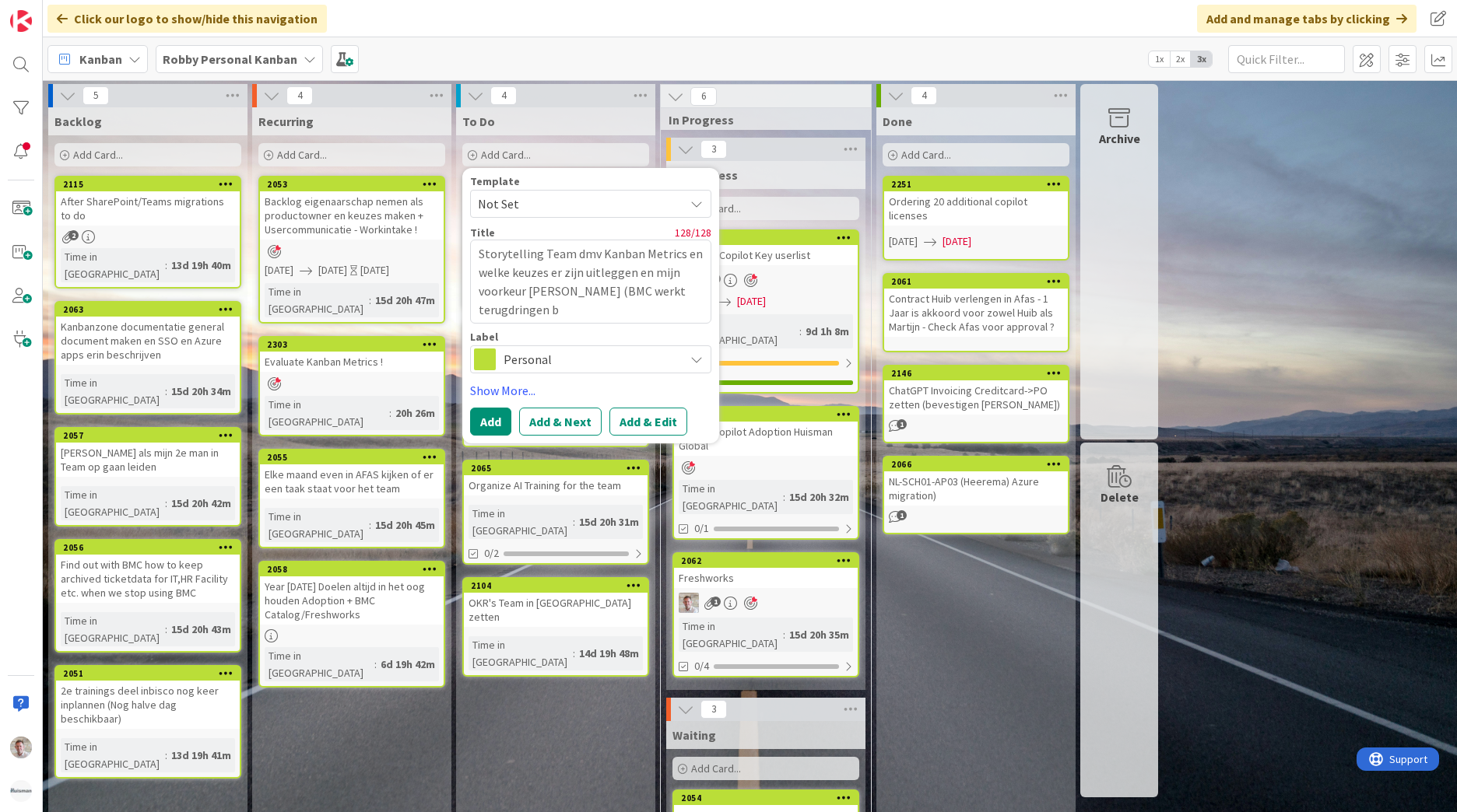
click at [662, 292] on textarea "Storytelling Team dmv Kanban Metrics en welke keuzes er zijn uitleggen en mijn …" at bounding box center [590, 281] width 241 height 84
type textarea "x"
type textarea "Storytelling Team dmv Kanban Metrics en welke keuzes er zijn uitleggen en mijn …"
click at [497, 421] on button "Add" at bounding box center [491, 422] width 41 height 28
